Goal: Understand process/instructions: Learn how to perform a task or action

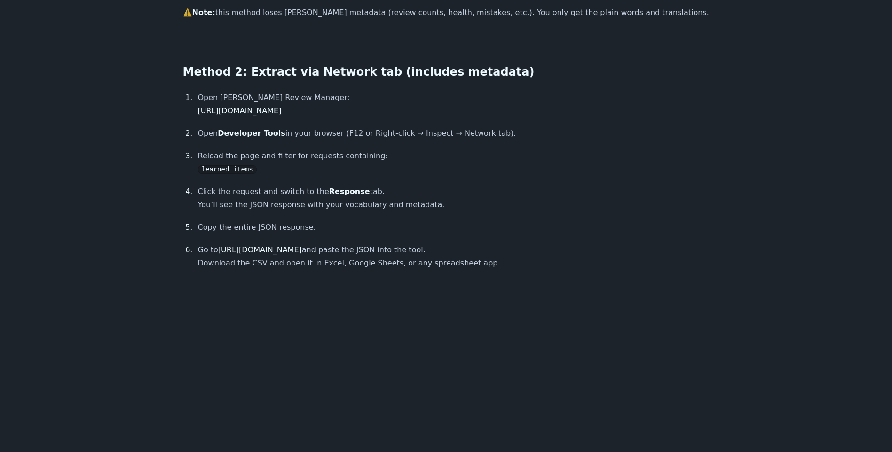
scroll to position [564, 0]
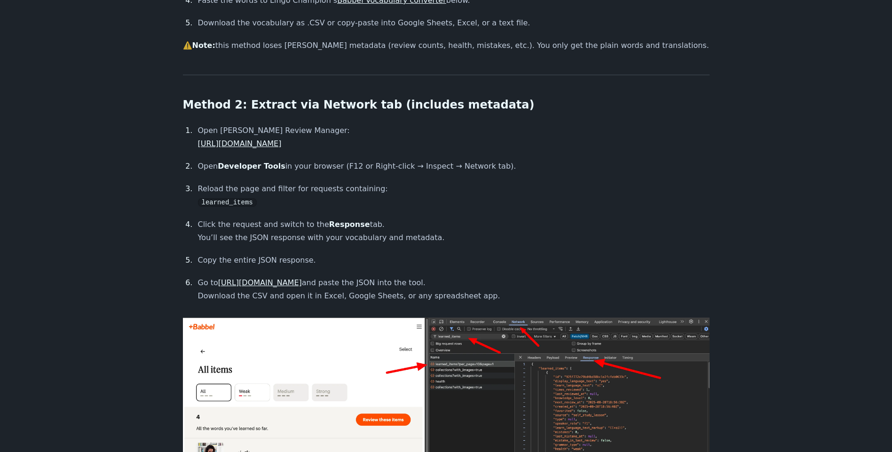
click at [254, 284] on link "[URL][DOMAIN_NAME]" at bounding box center [260, 282] width 84 height 9
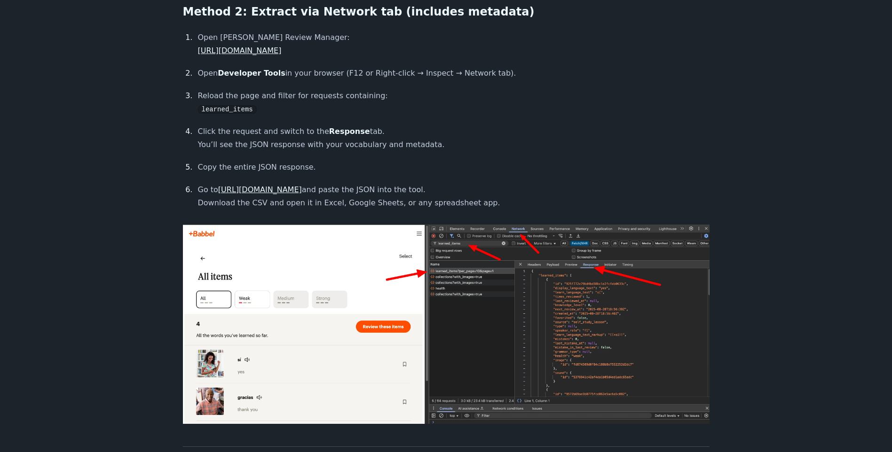
scroll to position [658, 0]
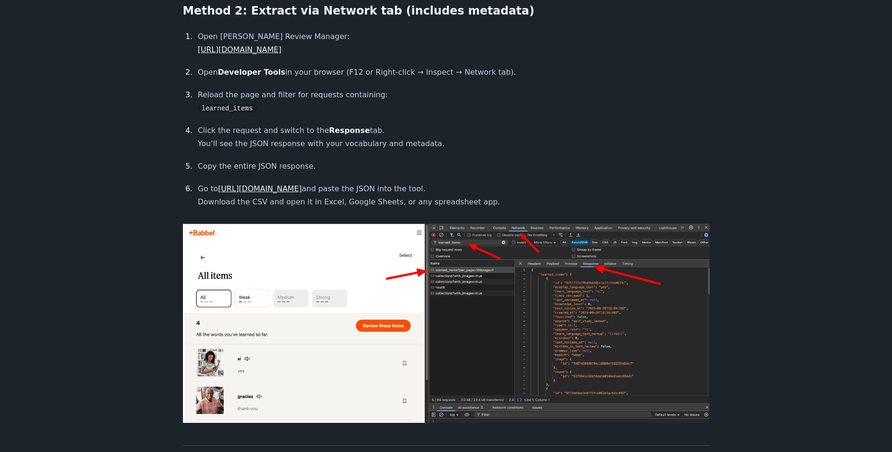
click at [282, 51] on link "[URL][DOMAIN_NAME]" at bounding box center [240, 49] width 84 height 9
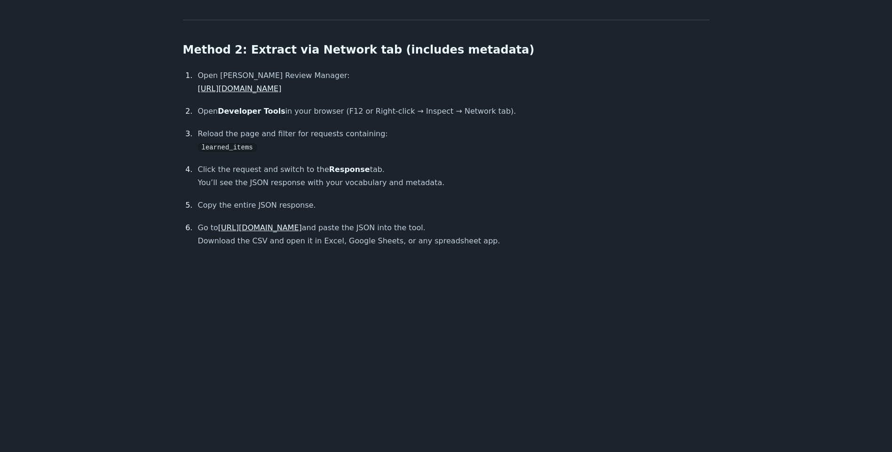
scroll to position [611, 0]
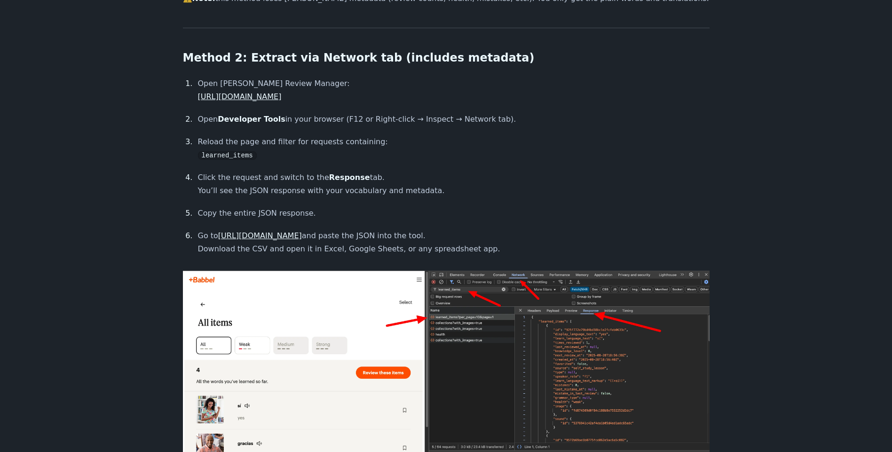
click at [268, 235] on link "[URL][DOMAIN_NAME]" at bounding box center [260, 235] width 84 height 9
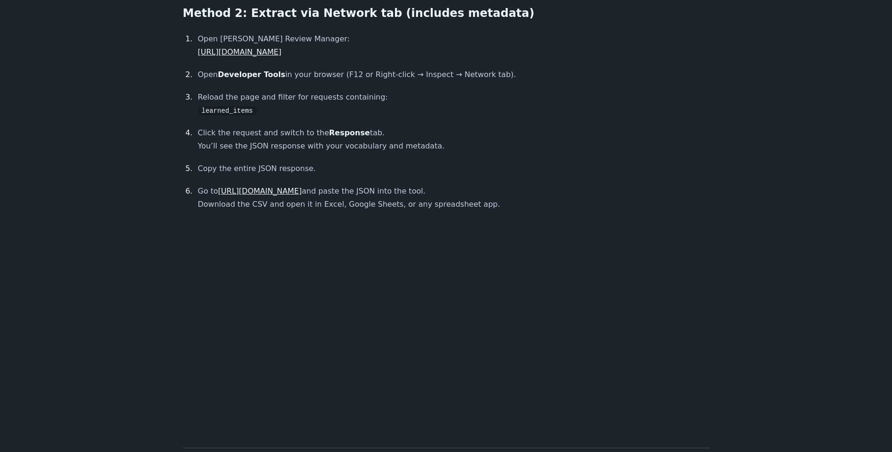
scroll to position [658, 0]
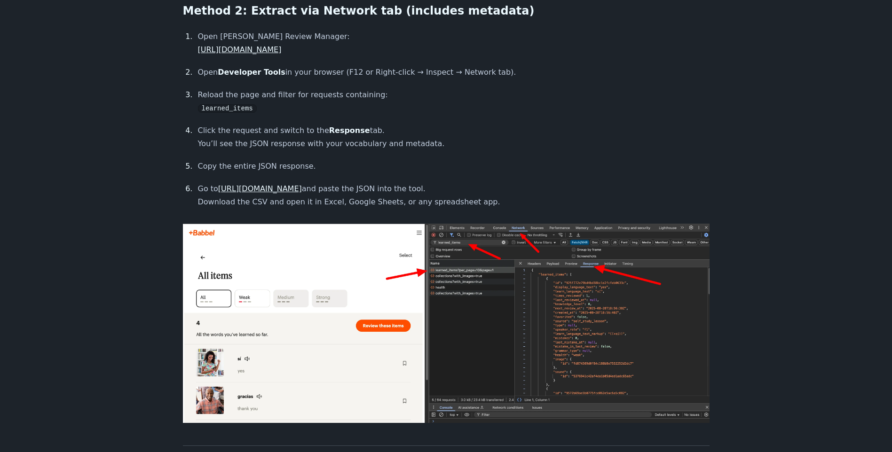
click at [272, 190] on link "[URL][DOMAIN_NAME]" at bounding box center [260, 188] width 84 height 9
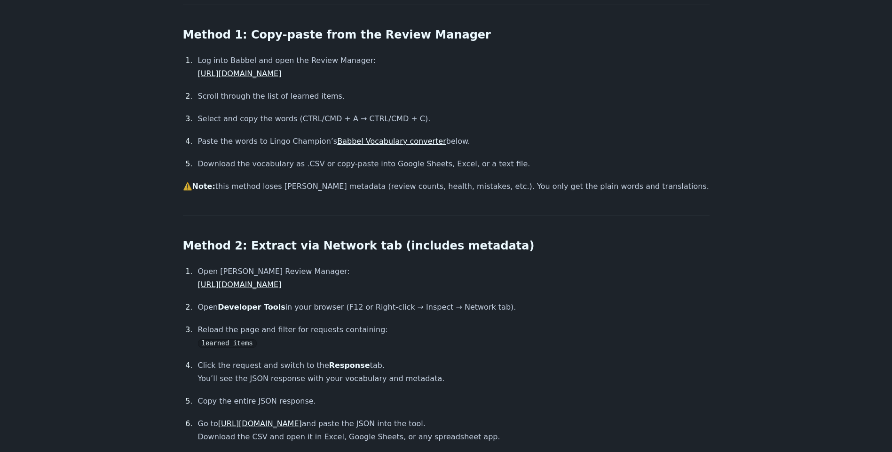
scroll to position [470, 0]
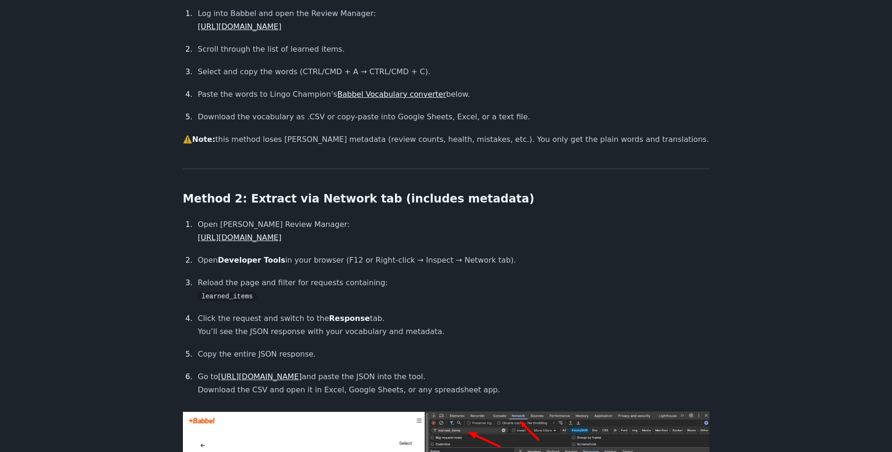
click at [265, 376] on link "[URL][DOMAIN_NAME]" at bounding box center [260, 376] width 84 height 9
click at [277, 378] on link "[URL][DOMAIN_NAME]" at bounding box center [260, 376] width 84 height 9
